Goal: Find specific fact: Find specific page/section

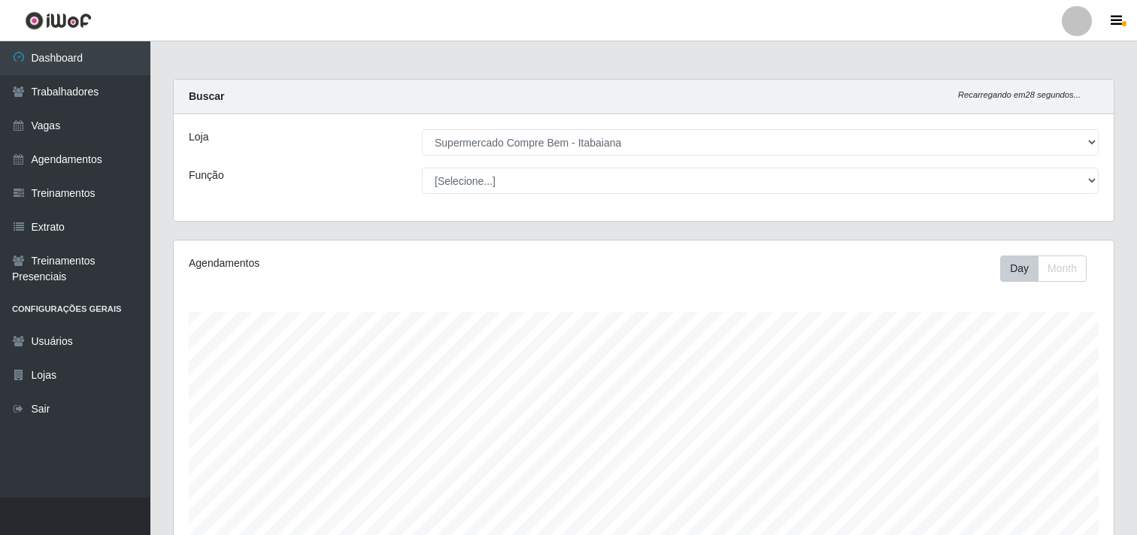
select select "264"
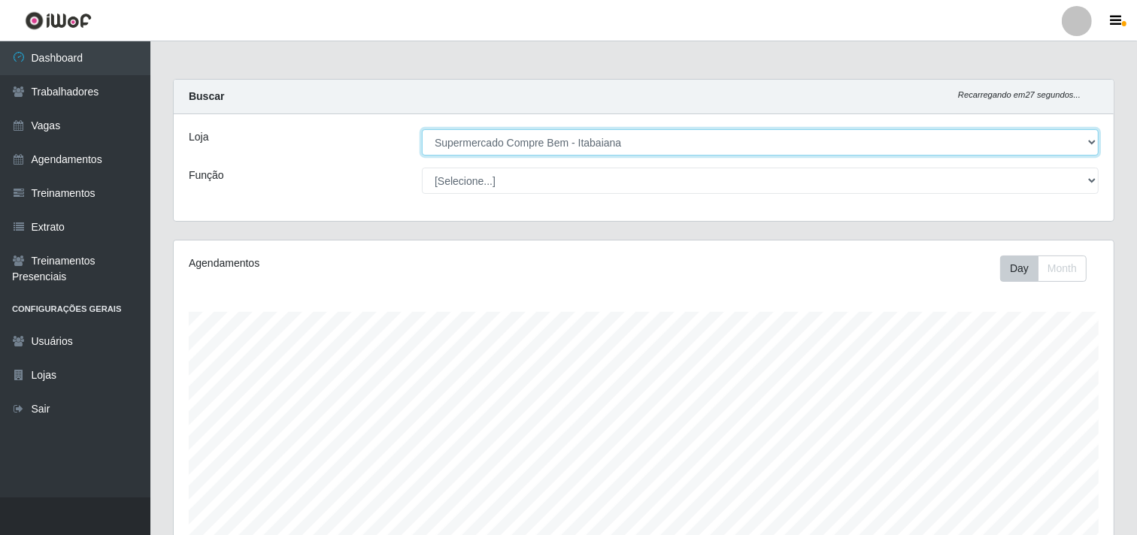
click at [532, 146] on select "[Selecione...] Supermercado Compre Bem - Itabaiana" at bounding box center [760, 142] width 677 height 26
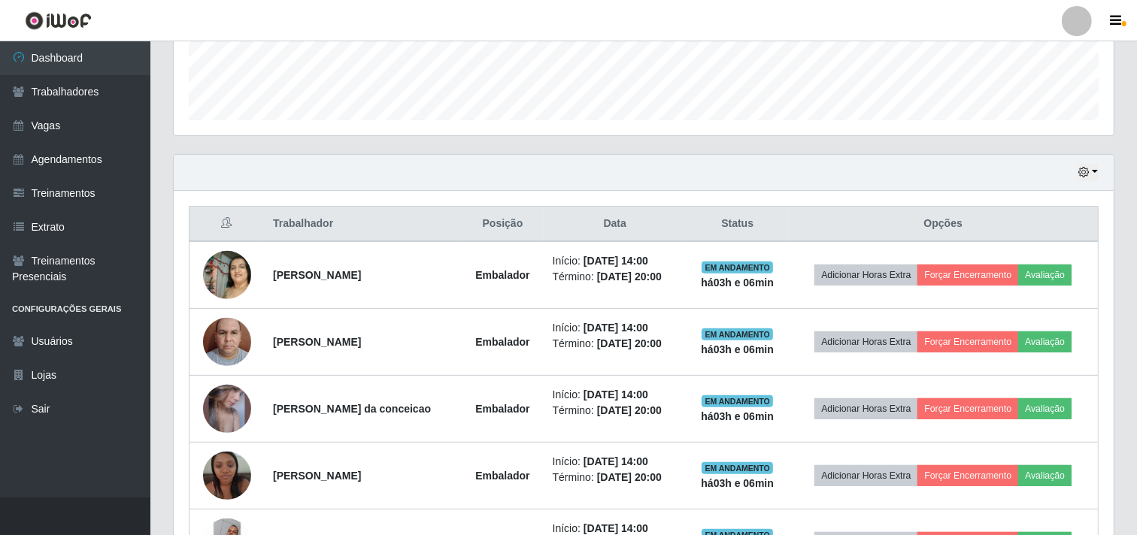
click at [1089, 184] on div "Hoje 1 dia 3 dias 1 Semana Não encerrados" at bounding box center [644, 173] width 940 height 36
click at [1090, 174] on button "button" at bounding box center [1088, 172] width 21 height 17
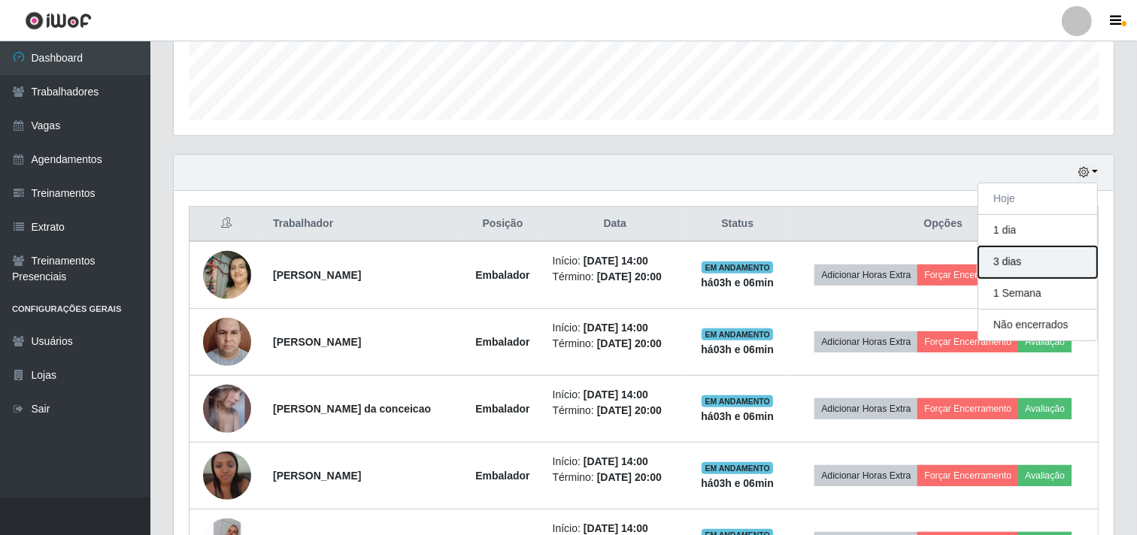
click at [1013, 259] on button "3 dias" at bounding box center [1037, 263] width 119 height 32
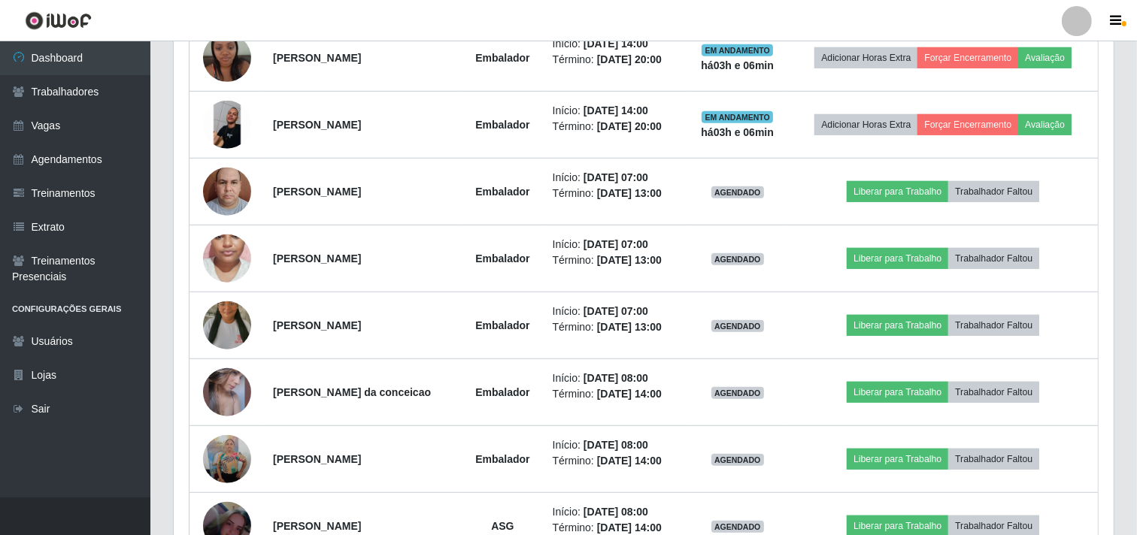
scroll to position [919, 0]
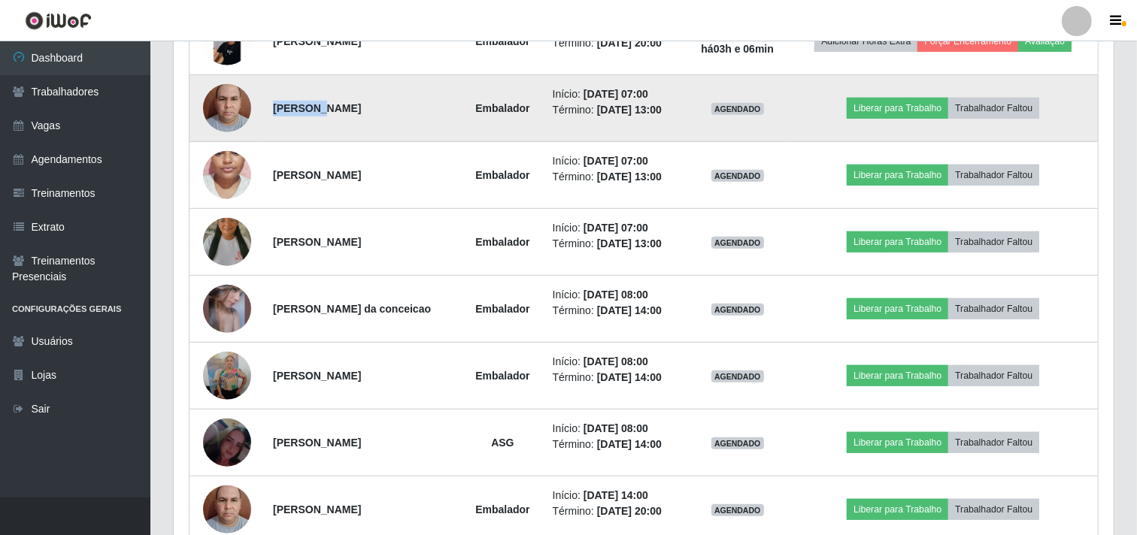
drag, startPoint x: 313, startPoint y: 111, endPoint x: 268, endPoint y: 113, distance: 45.2
click at [273, 113] on strong "[PERSON_NAME]" at bounding box center [317, 108] width 88 height 12
copy strong "Gilgamés"
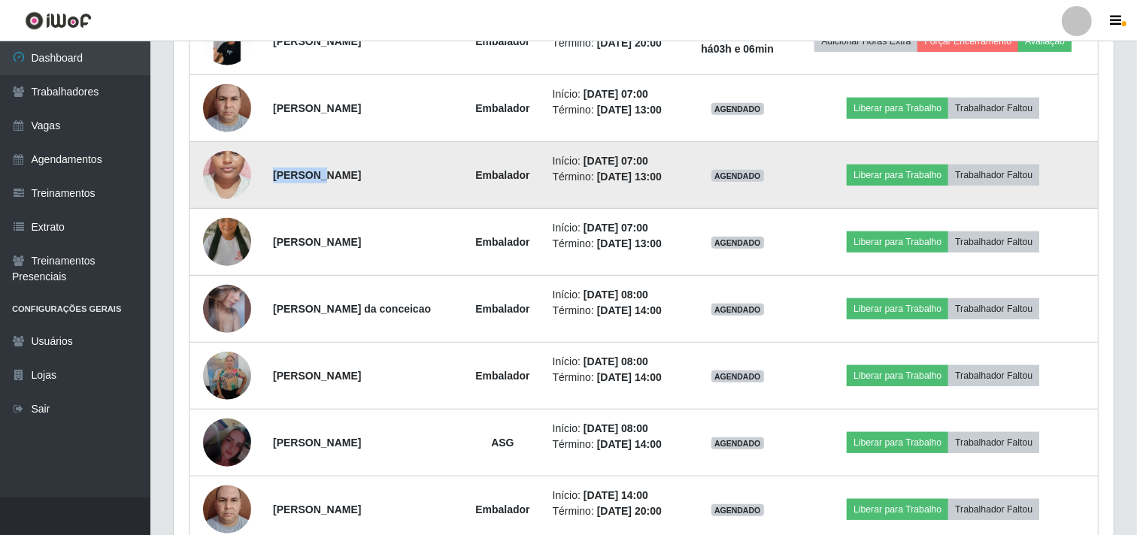
drag, startPoint x: 307, startPoint y: 178, endPoint x: 268, endPoint y: 189, distance: 39.8
click at [268, 188] on td "[PERSON_NAME]" at bounding box center [363, 175] width 198 height 67
copy strong "Adryelli"
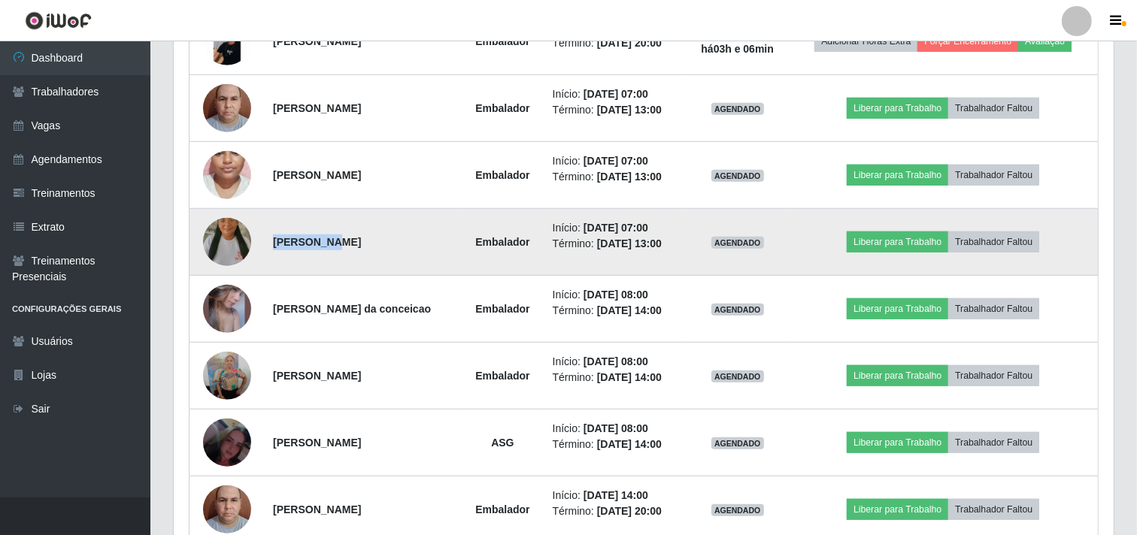
drag, startPoint x: 316, startPoint y: 243, endPoint x: 271, endPoint y: 243, distance: 45.1
click at [273, 243] on strong "[PERSON_NAME]" at bounding box center [317, 242] width 88 height 12
copy strong "Elizângela"
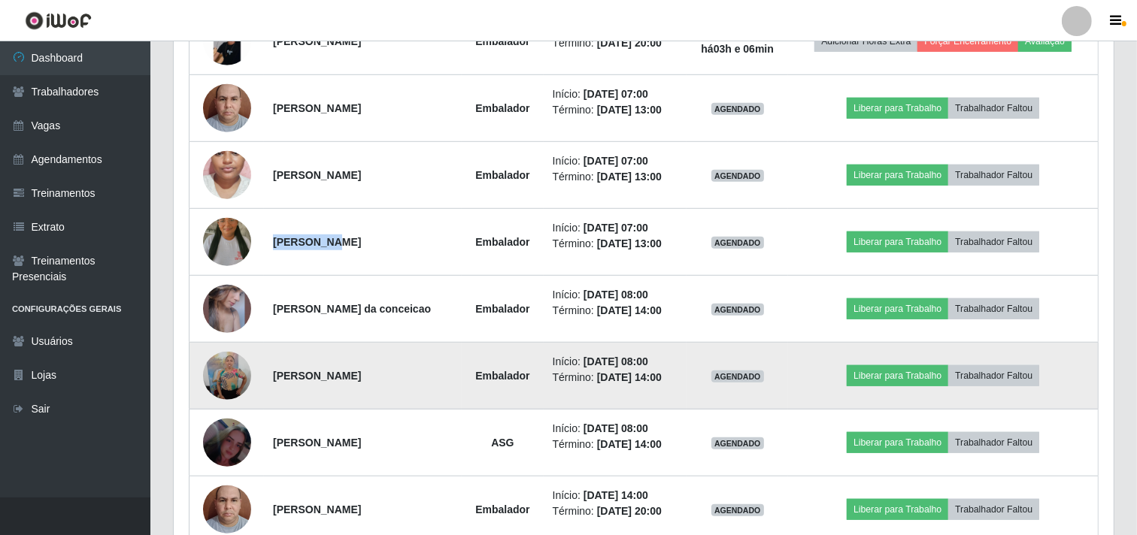
scroll to position [1086, 0]
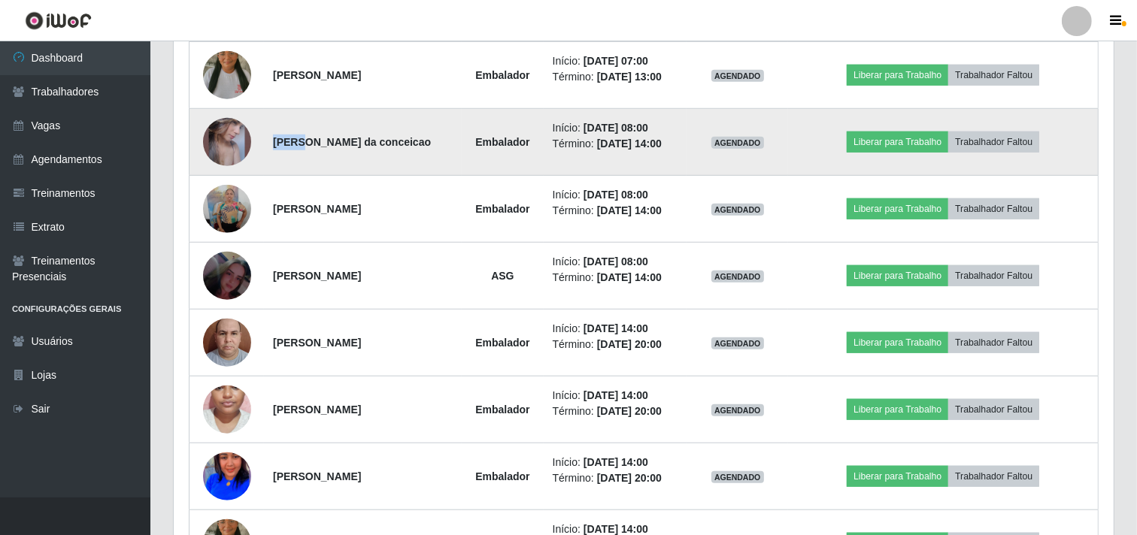
drag, startPoint x: 299, startPoint y: 144, endPoint x: 263, endPoint y: 150, distance: 36.0
click at [264, 150] on td "[PERSON_NAME] da conceicao" at bounding box center [363, 142] width 198 height 67
copy strong "Luana"
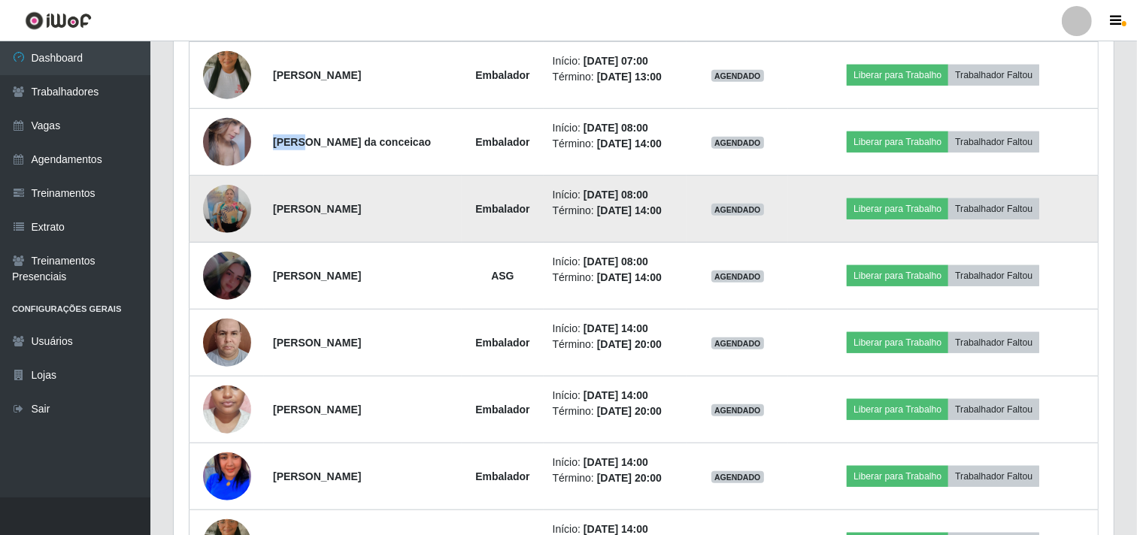
drag, startPoint x: 344, startPoint y: 204, endPoint x: 268, endPoint y: 207, distance: 75.3
click at [273, 207] on strong "[PERSON_NAME]" at bounding box center [317, 209] width 88 height 12
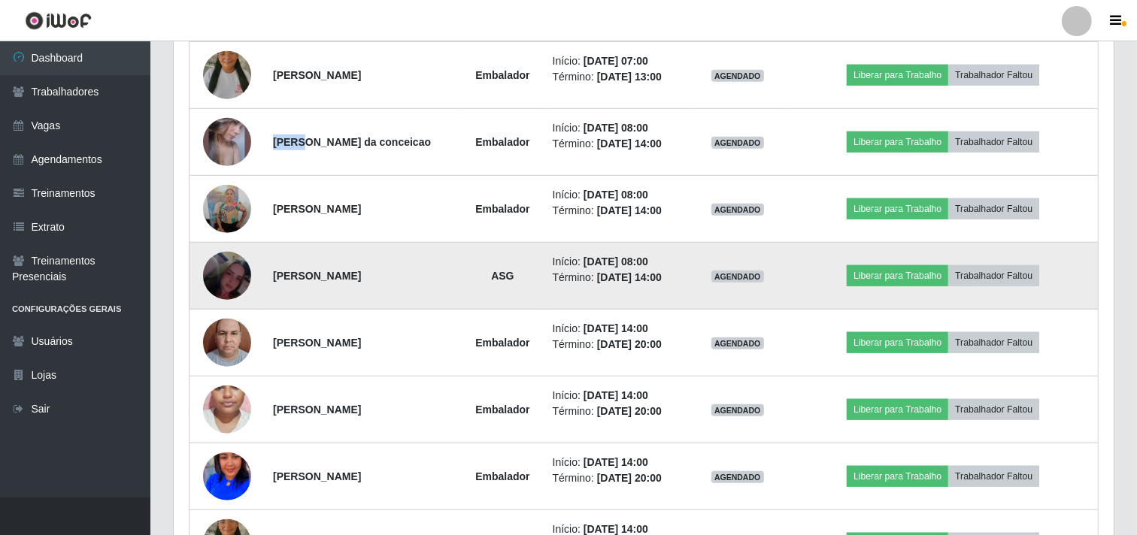
copy strong "[PERSON_NAME]"
drag, startPoint x: 308, startPoint y: 274, endPoint x: 264, endPoint y: 274, distance: 44.4
click at [264, 274] on td "[PERSON_NAME]" at bounding box center [363, 276] width 198 height 67
copy strong "Eduarda"
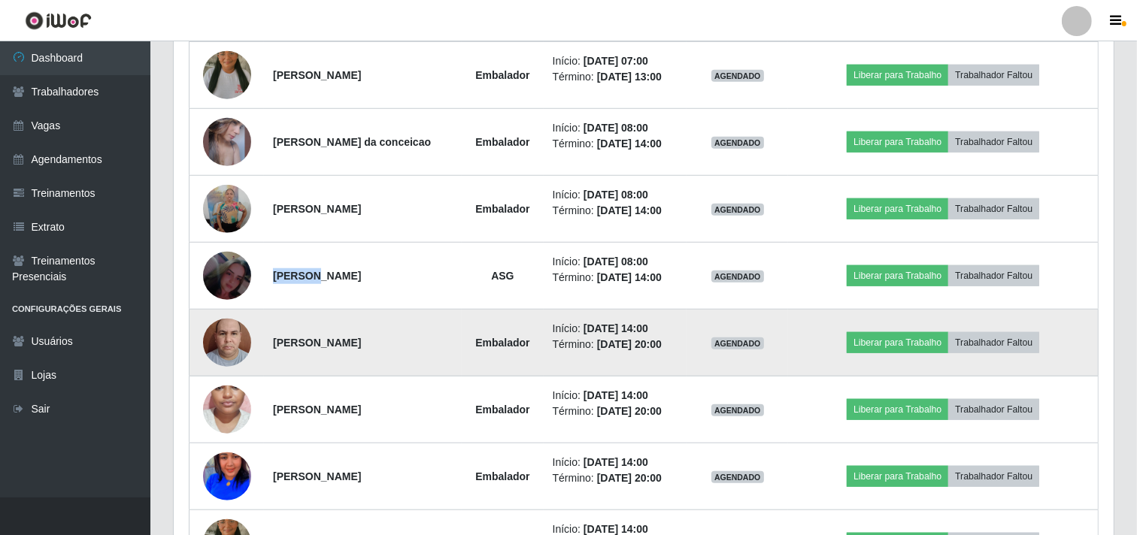
scroll to position [1253, 0]
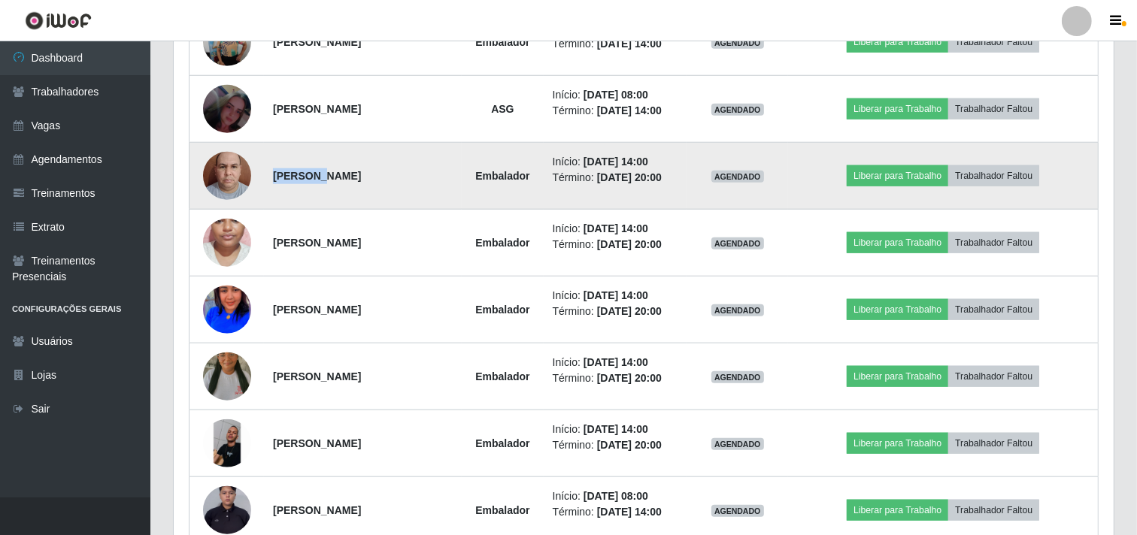
drag, startPoint x: 311, startPoint y: 173, endPoint x: 259, endPoint y: 178, distance: 52.9
click at [264, 177] on td "[PERSON_NAME]" at bounding box center [363, 176] width 198 height 67
copy strong "Gilgamés"
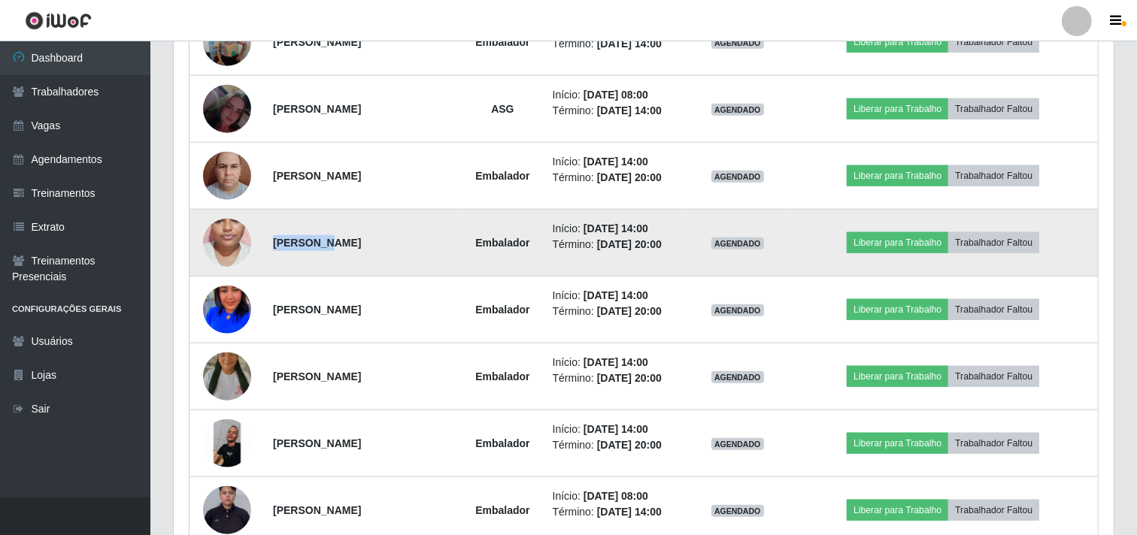
drag, startPoint x: 309, startPoint y: 249, endPoint x: 263, endPoint y: 246, distance: 46.0
click at [264, 246] on td "[PERSON_NAME]" at bounding box center [363, 243] width 198 height 67
copy strong "Adryelli"
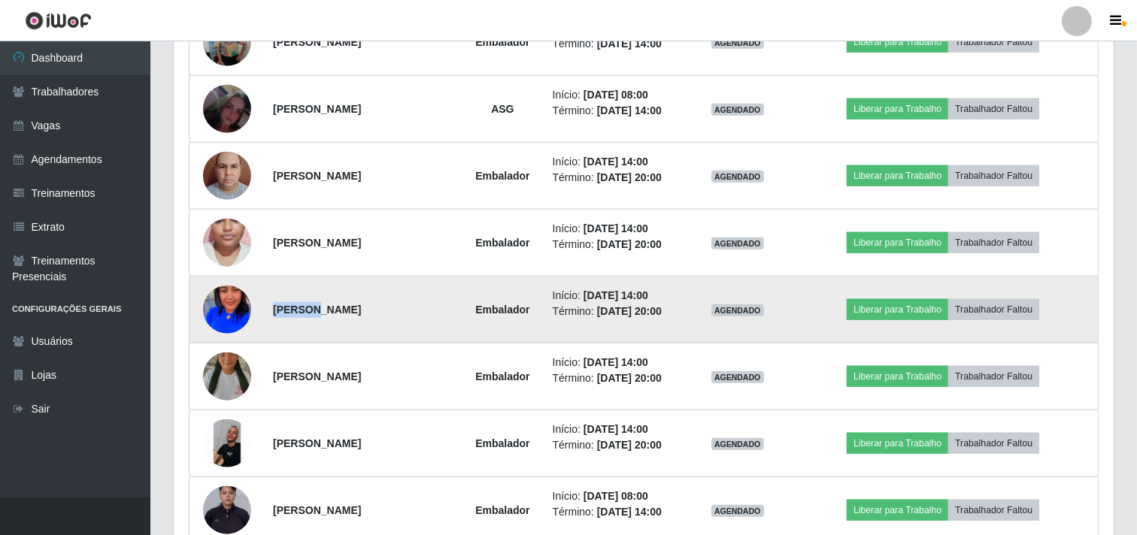
drag, startPoint x: 307, startPoint y: 309, endPoint x: 262, endPoint y: 304, distance: 45.4
click at [264, 303] on td "[PERSON_NAME]" at bounding box center [363, 310] width 198 height 67
copy strong "Nilmara"
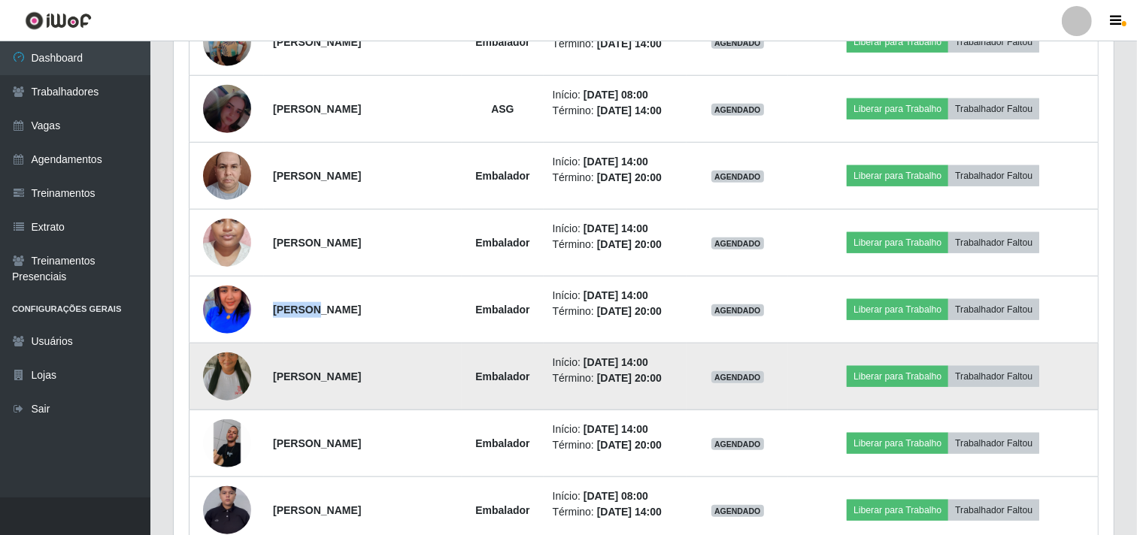
scroll to position [1504, 0]
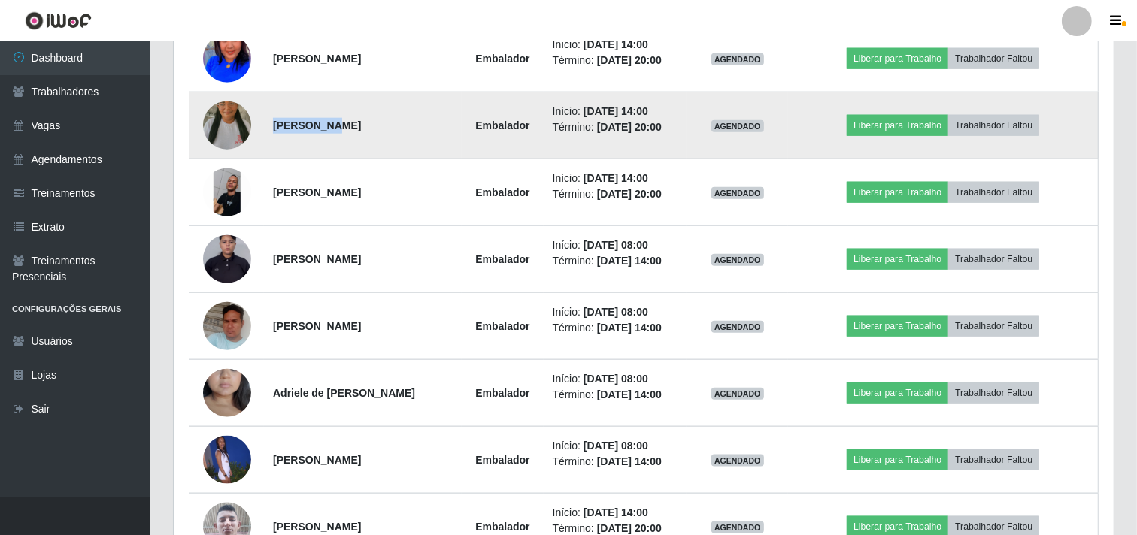
drag, startPoint x: 319, startPoint y: 129, endPoint x: 267, endPoint y: 123, distance: 52.2
click at [267, 123] on td "[PERSON_NAME]" at bounding box center [363, 125] width 198 height 67
copy strong "Elizângela"
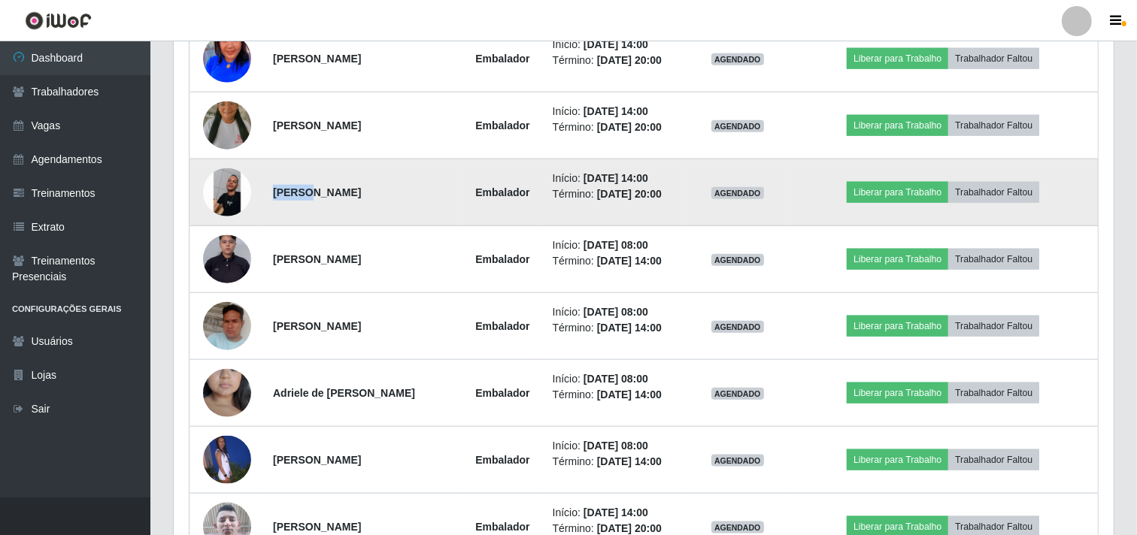
drag, startPoint x: 304, startPoint y: 197, endPoint x: 263, endPoint y: 196, distance: 40.6
click at [264, 196] on td "[PERSON_NAME]" at bounding box center [363, 192] width 198 height 67
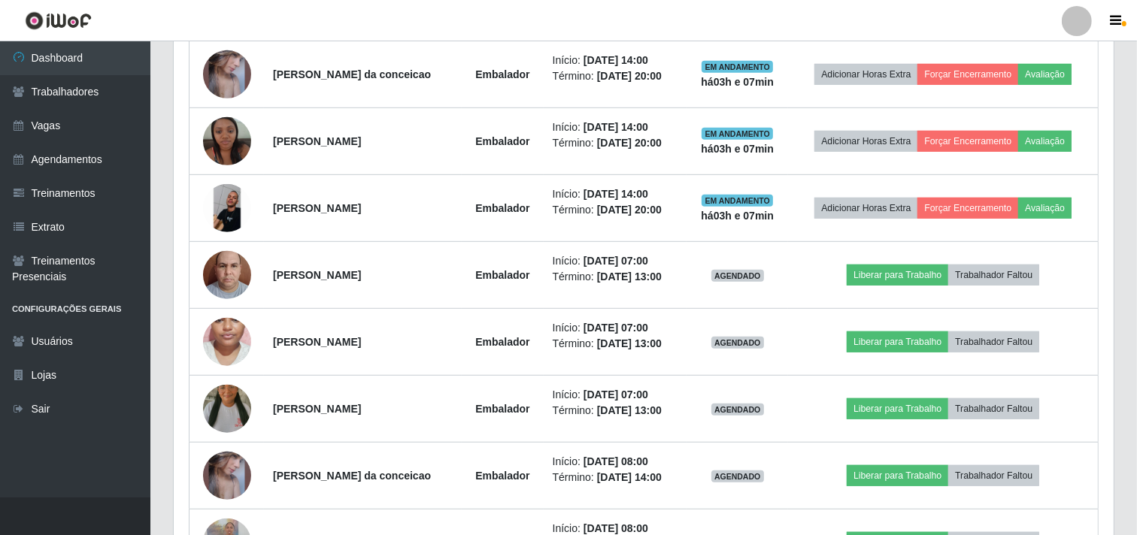
scroll to position [668, 0]
